Goal: Information Seeking & Learning: Check status

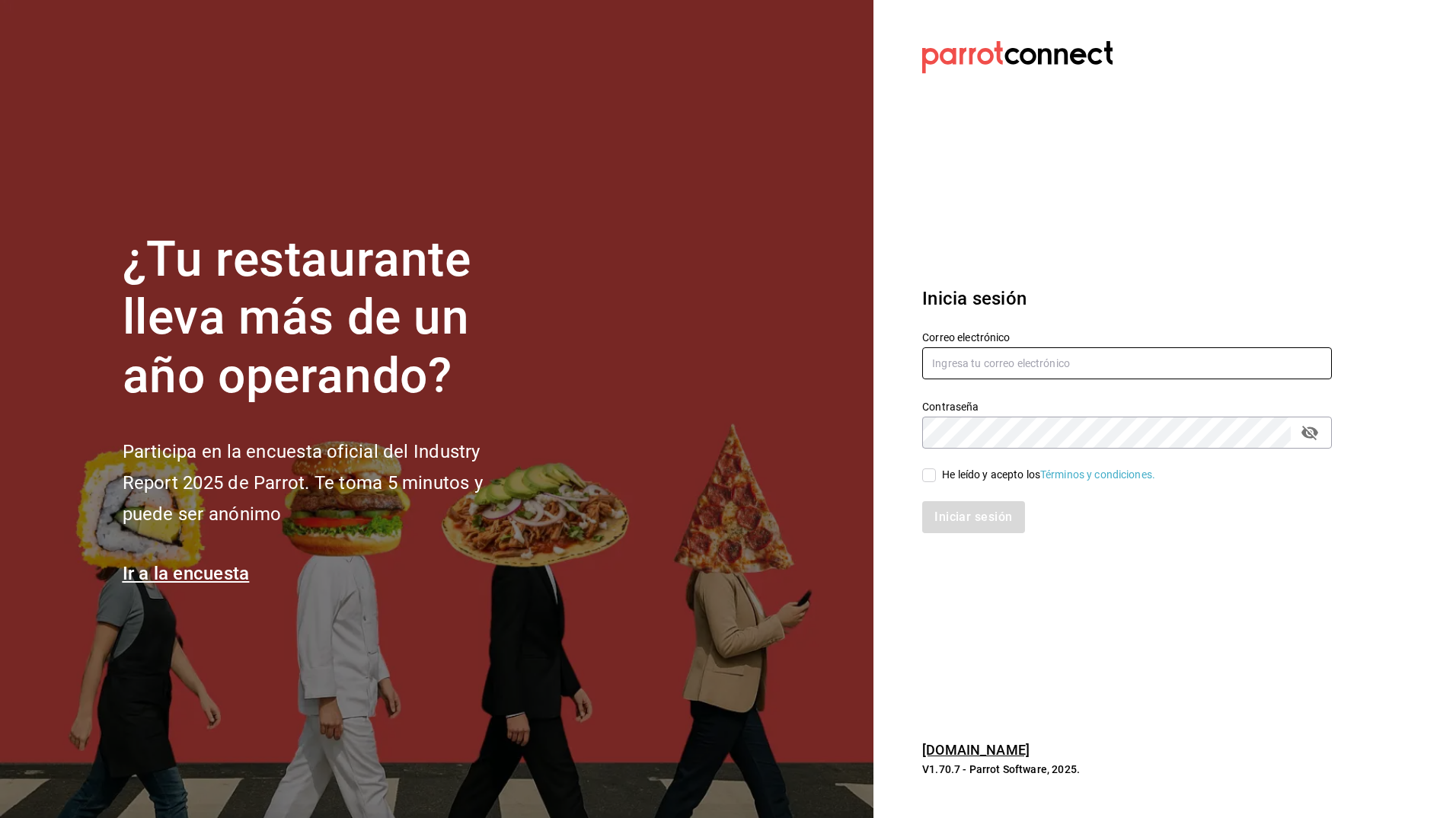
type input "josafat.perez@grupocosteno.com"
click at [926, 474] on input "He leído y acepto los Términos y condiciones." at bounding box center [929, 475] width 14 height 14
checkbox input "true"
click at [973, 525] on button "Iniciar sesión" at bounding box center [974, 517] width 104 height 32
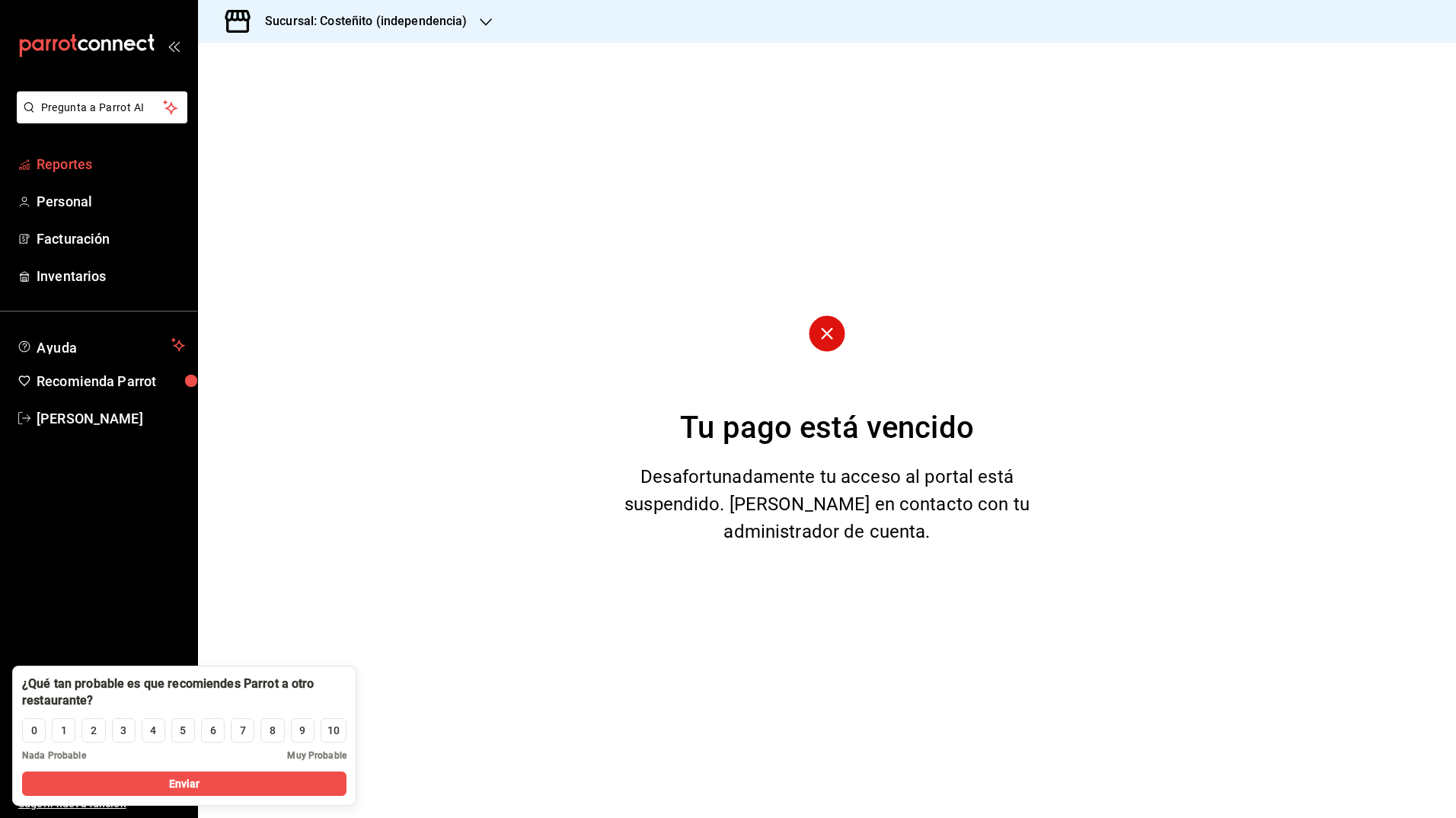
click at [71, 163] on span "Reportes" at bounding box center [111, 164] width 149 height 21
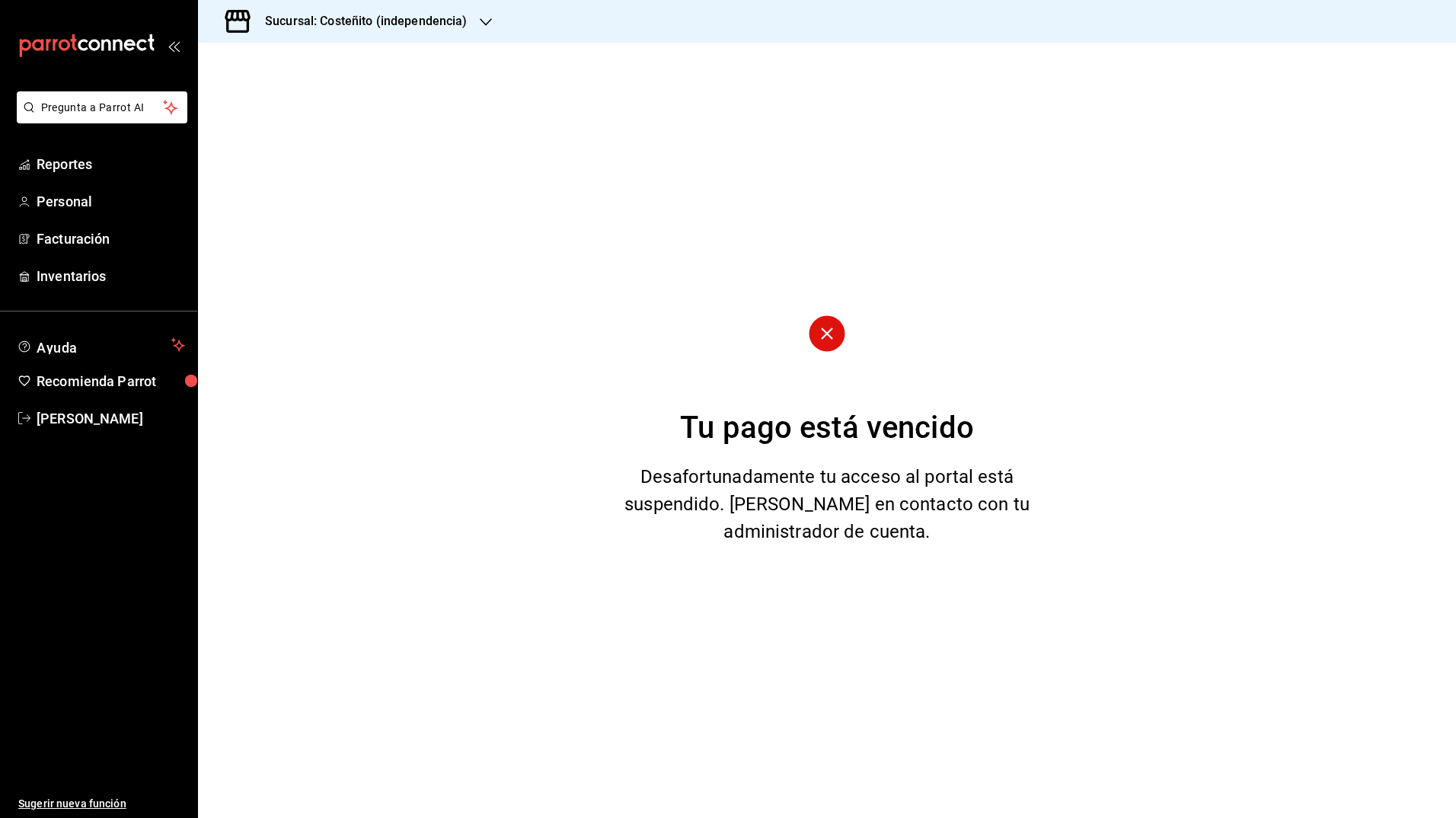
click at [373, 13] on h3 "Sucursal: Costeñito (independencia)" at bounding box center [360, 22] width 215 height 18
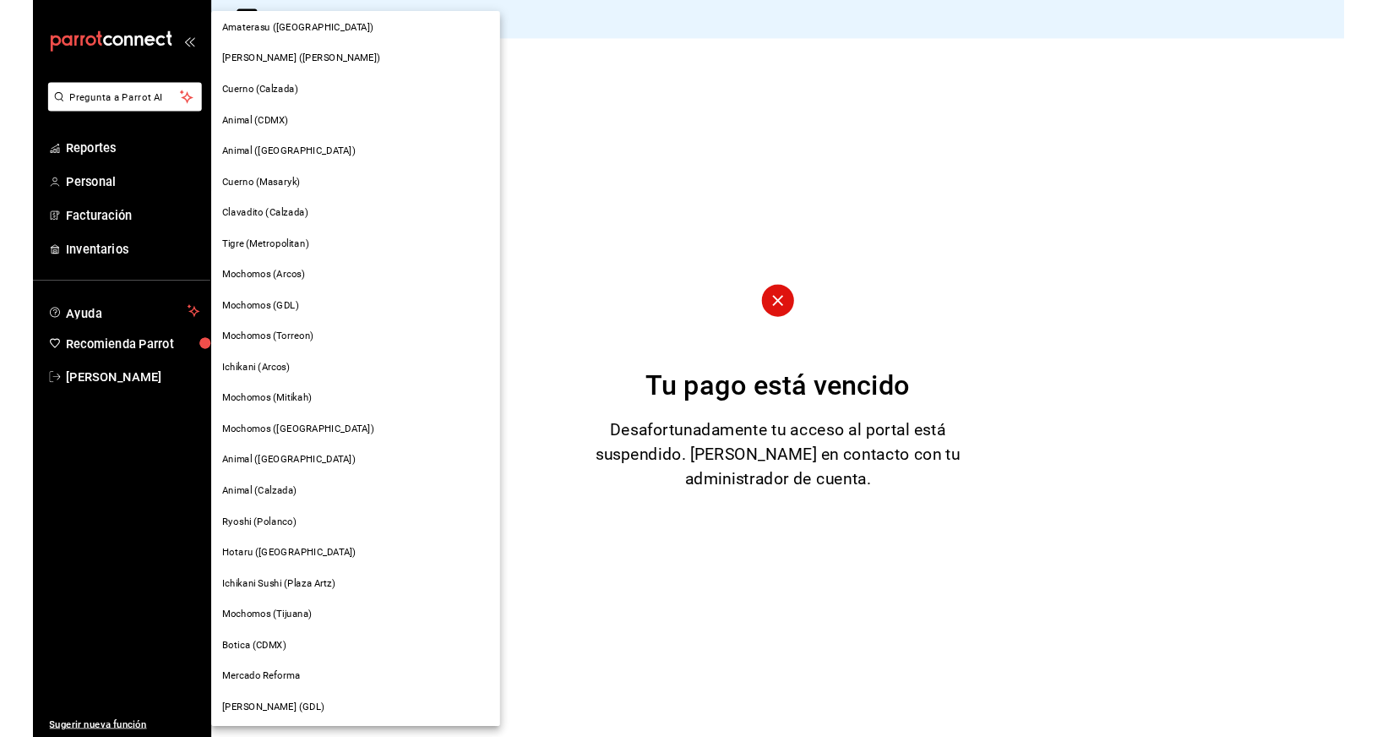
scroll to position [43, 0]
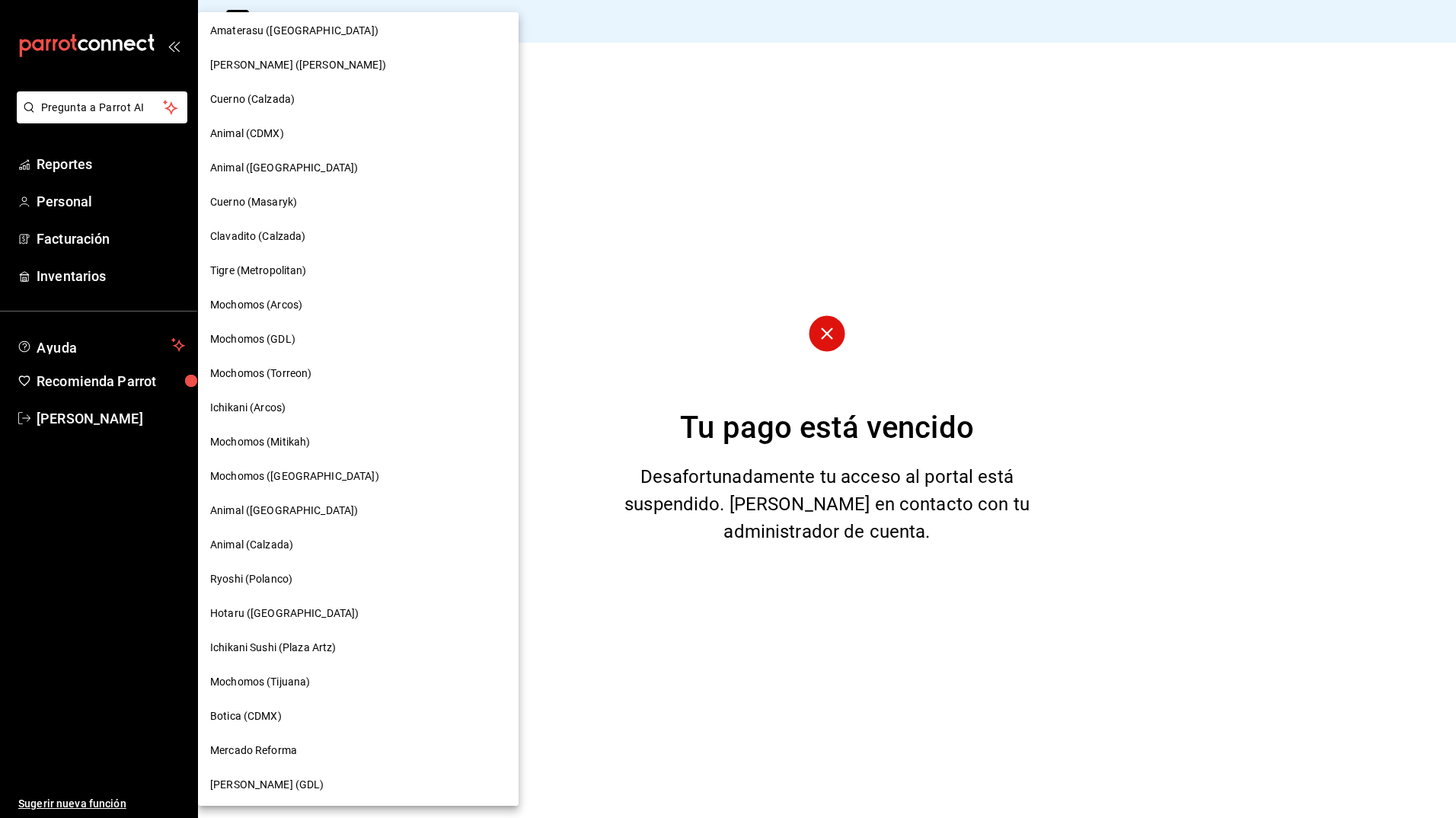
click at [309, 469] on div "Mochomos ([GEOGRAPHIC_DATA])" at bounding box center [358, 477] width 297 height 16
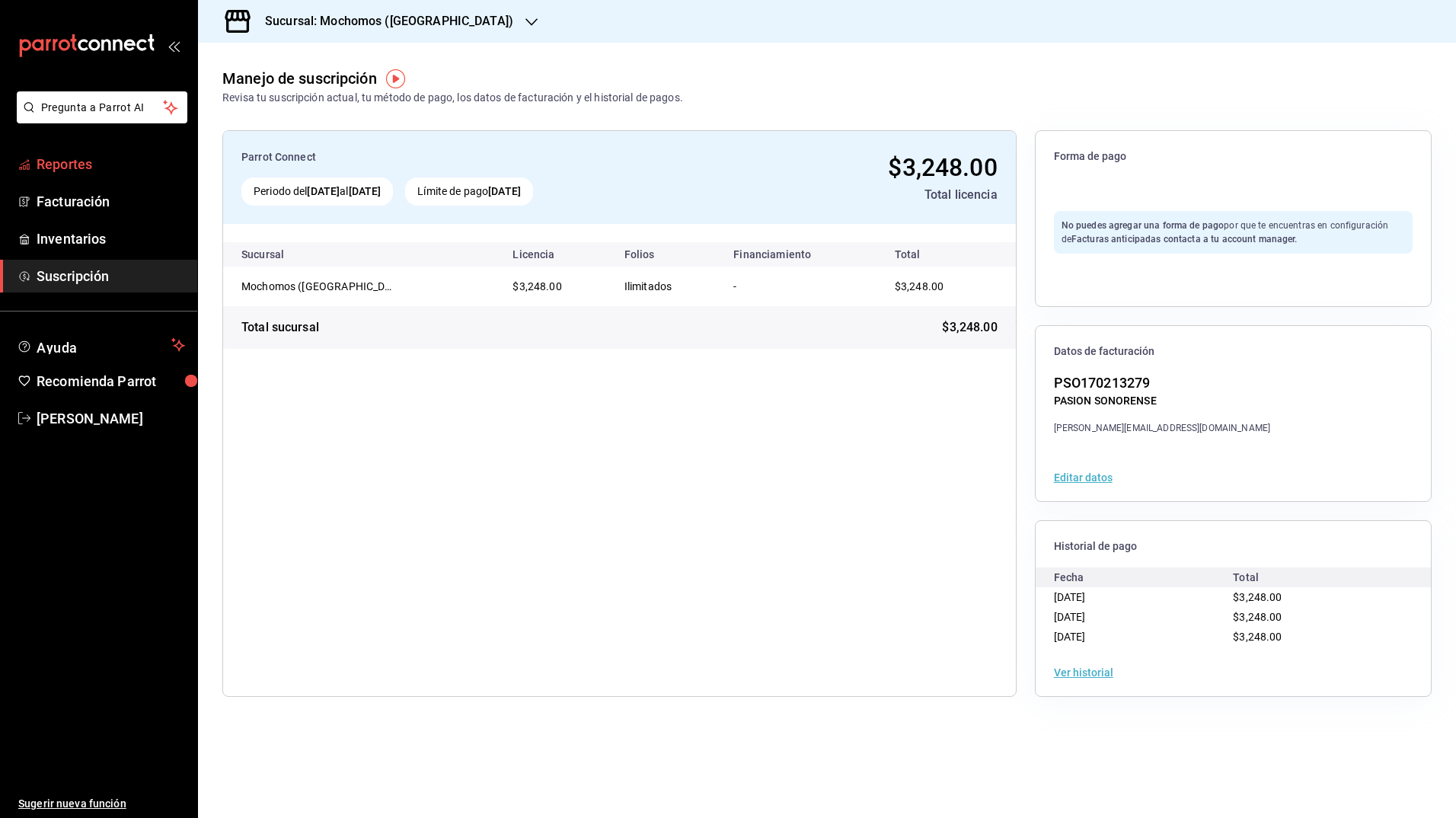
click at [69, 162] on span "Reportes" at bounding box center [111, 164] width 149 height 21
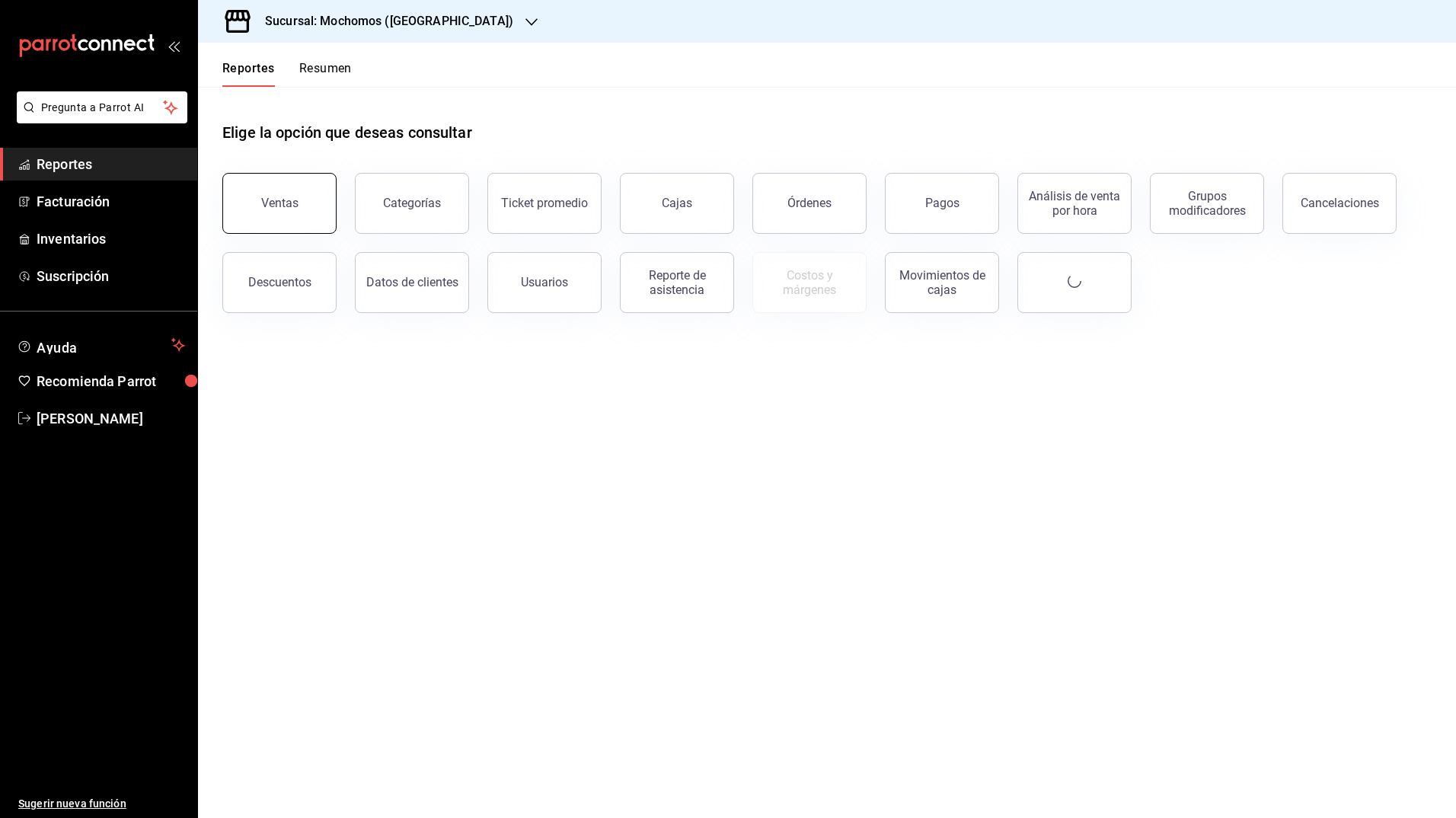
click at [272, 208] on div "Ventas" at bounding box center [279, 203] width 37 height 14
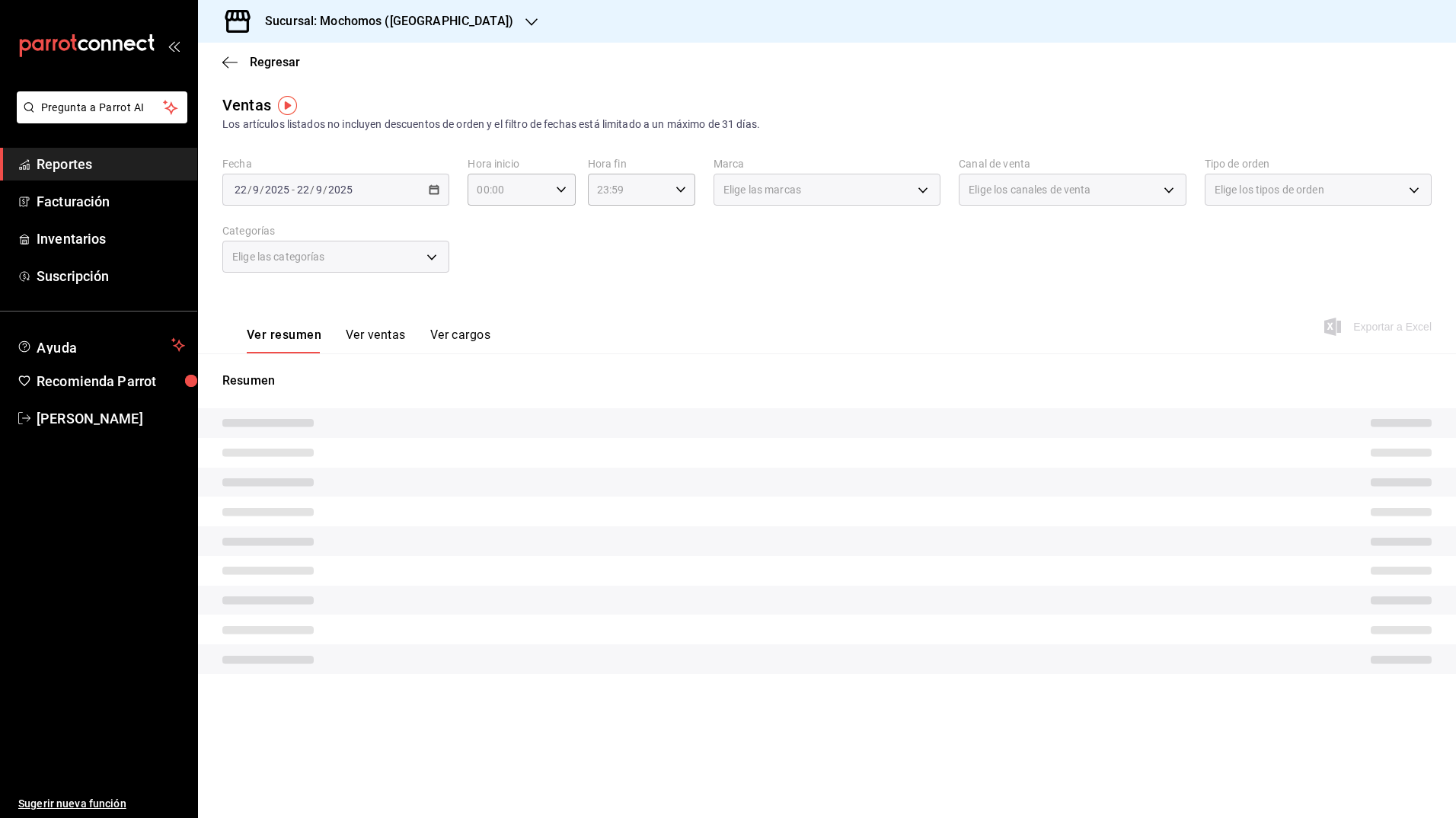
click at [844, 179] on div "Elige las marcas" at bounding box center [828, 189] width 227 height 32
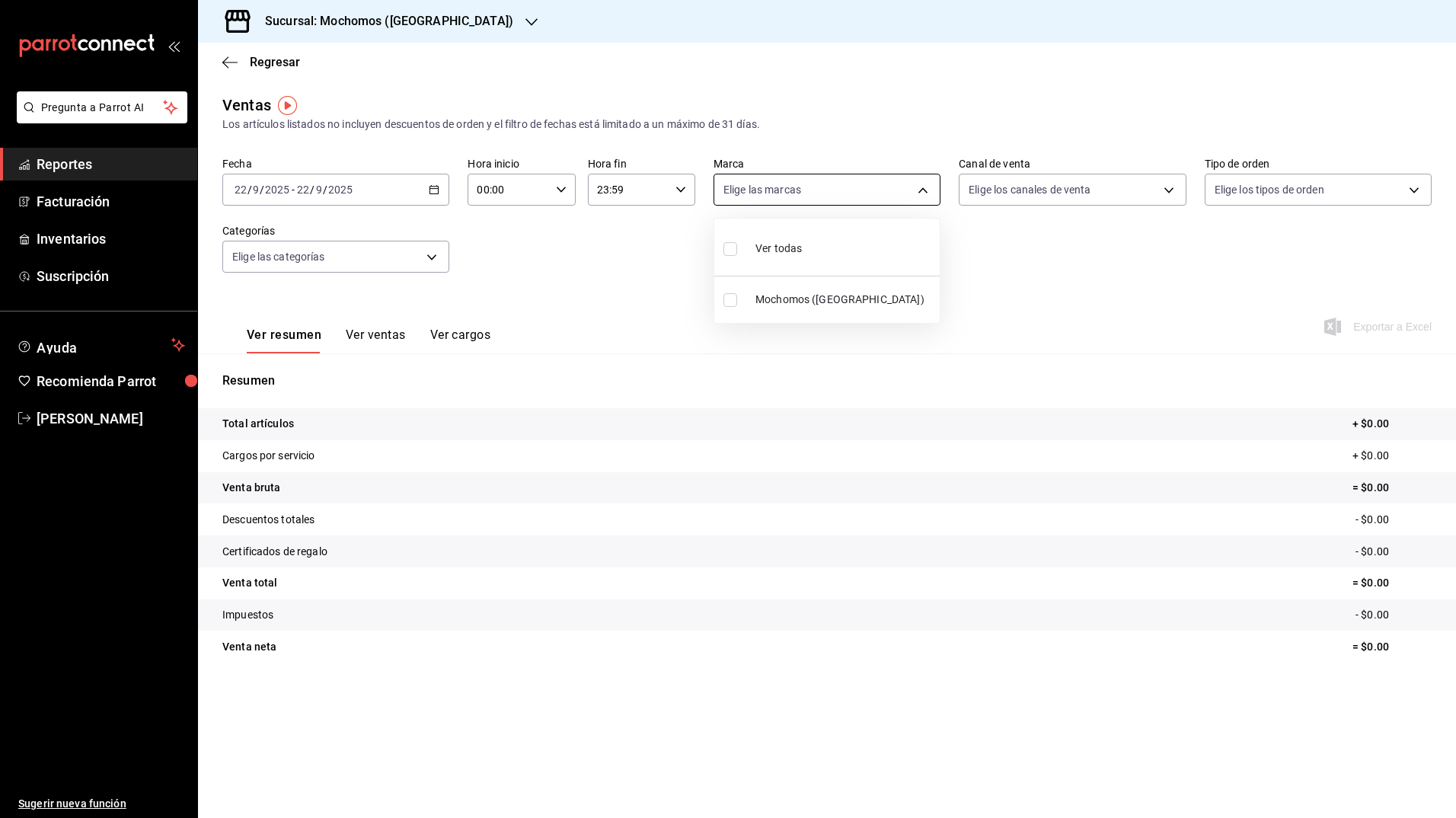
click at [913, 194] on body "Pregunta a Parrot AI Reportes Facturación Inventarios Suscripción Ayuda Recomie…" at bounding box center [728, 409] width 1456 height 818
click at [992, 309] on div at bounding box center [728, 409] width 1456 height 818
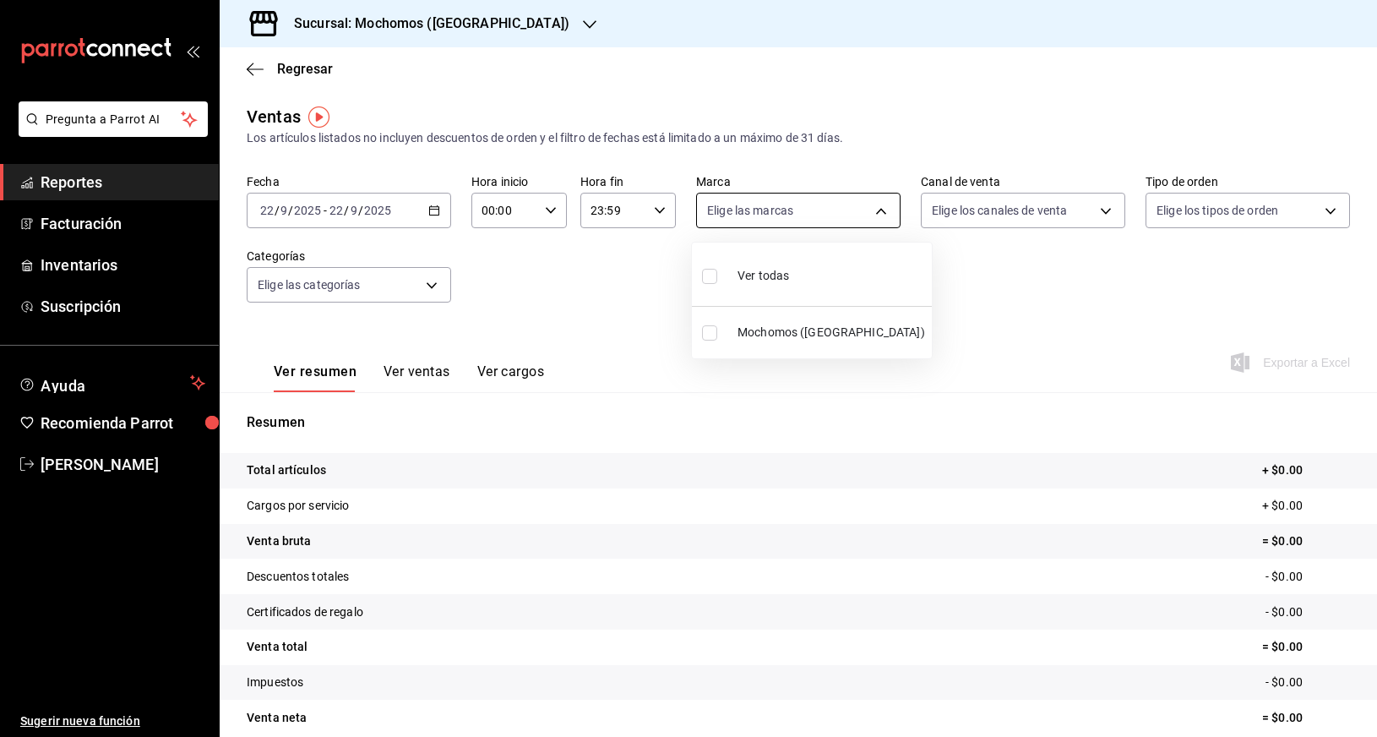
click at [810, 209] on body "Pregunta a Parrot AI Reportes Facturación Inventarios Suscripción Ayuda Recomie…" at bounding box center [688, 368] width 1377 height 737
click at [916, 212] on div at bounding box center [688, 368] width 1377 height 737
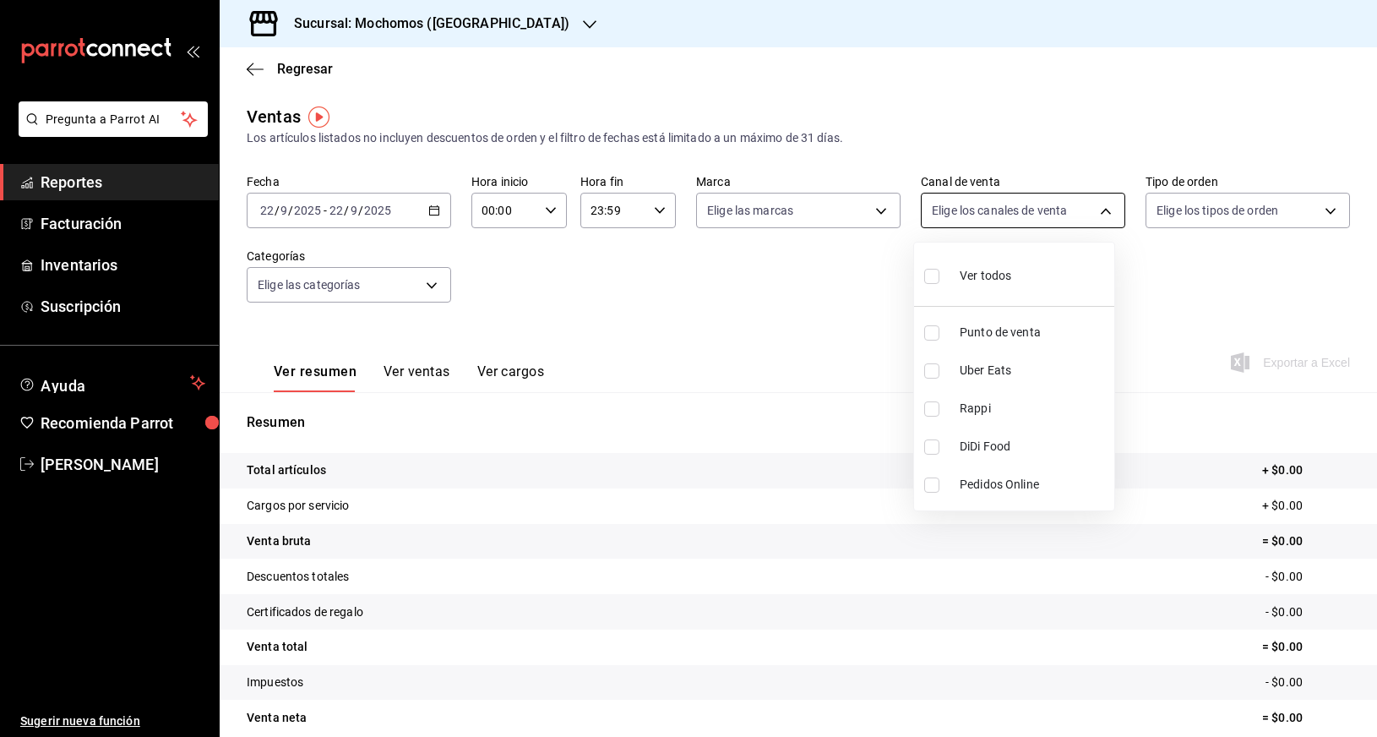
click at [942, 212] on body "Pregunta a Parrot AI Reportes Facturación Inventarios Suscripción Ayuda Recomie…" at bounding box center [688, 368] width 1377 height 737
click at [1189, 218] on div at bounding box center [688, 368] width 1377 height 737
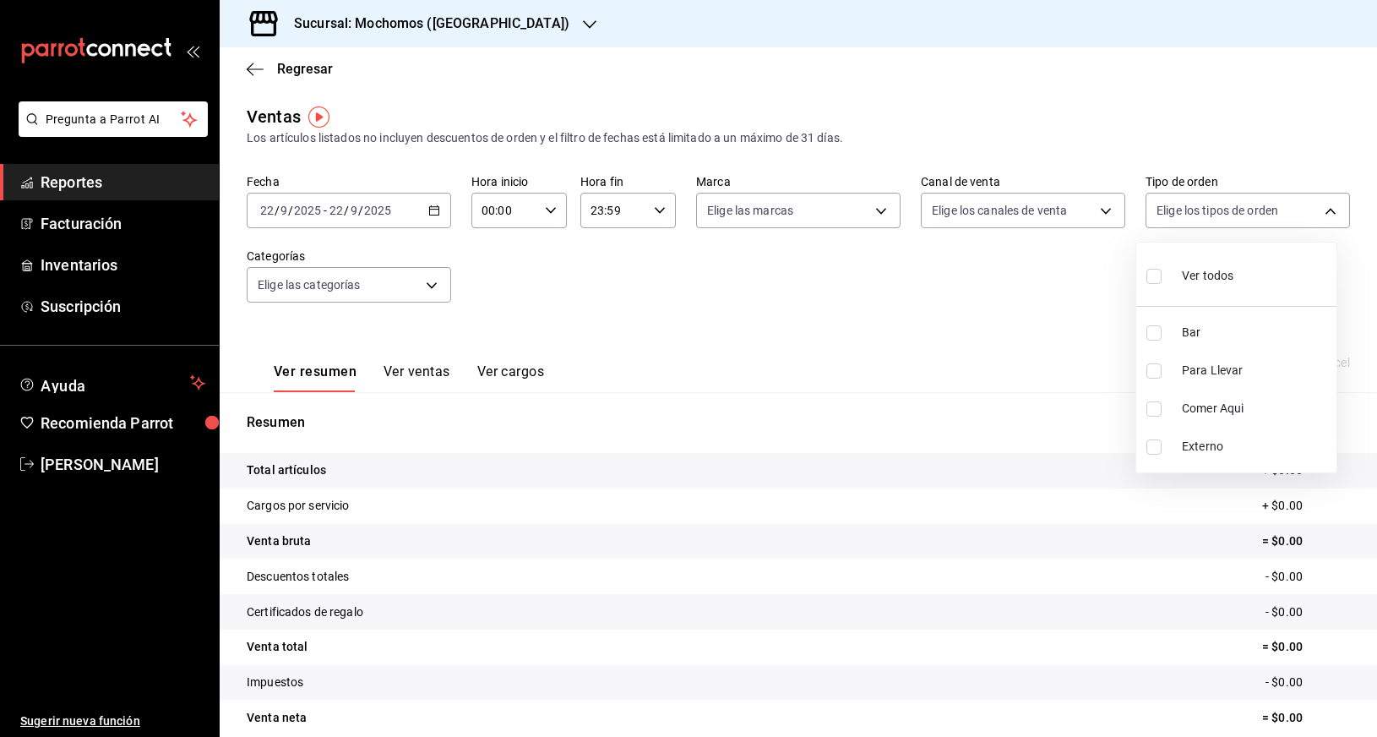
click at [1189, 218] on body "Pregunta a Parrot AI Reportes Facturación Inventarios Suscripción Ayuda Recomie…" at bounding box center [688, 368] width 1377 height 737
click at [1083, 358] on div at bounding box center [688, 368] width 1377 height 737
